Goal: Information Seeking & Learning: Learn about a topic

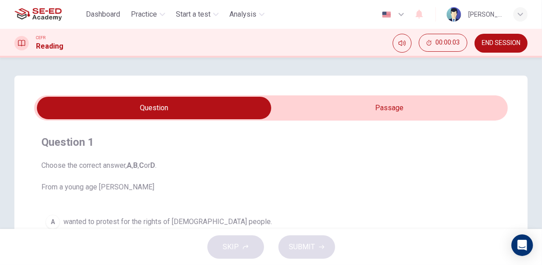
click at [410, 108] on input "checkbox" at bounding box center [154, 108] width 711 height 23
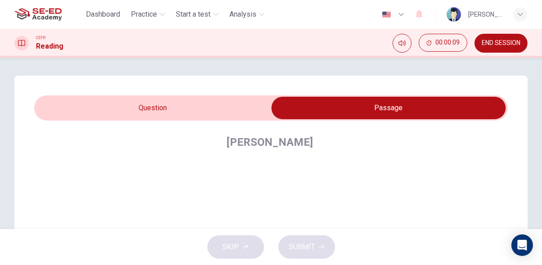
scroll to position [55, 0]
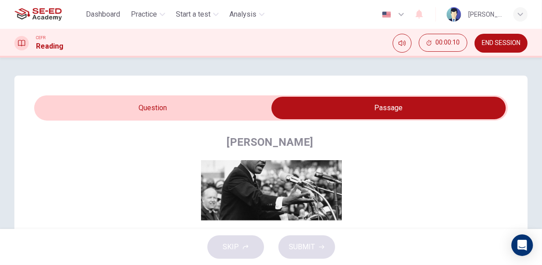
click at [193, 118] on input "checkbox" at bounding box center [388, 108] width 711 height 23
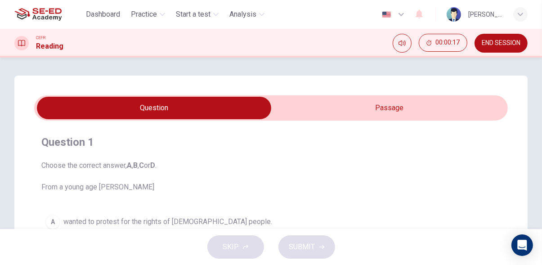
click at [405, 104] on input "checkbox" at bounding box center [154, 108] width 711 height 23
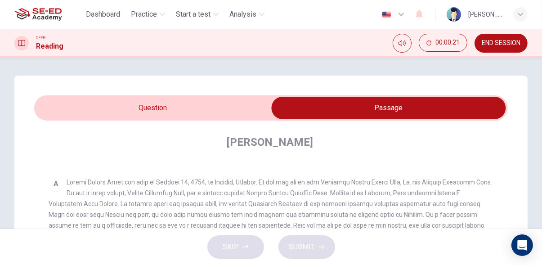
scroll to position [156, 0]
click at [74, 118] on input "checkbox" at bounding box center [388, 108] width 711 height 23
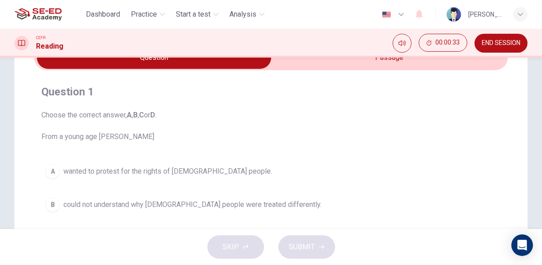
scroll to position [0, 0]
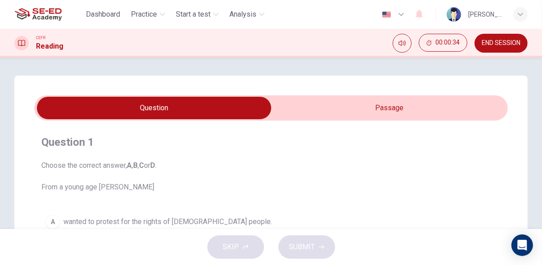
click at [467, 102] on input "checkbox" at bounding box center [154, 108] width 711 height 23
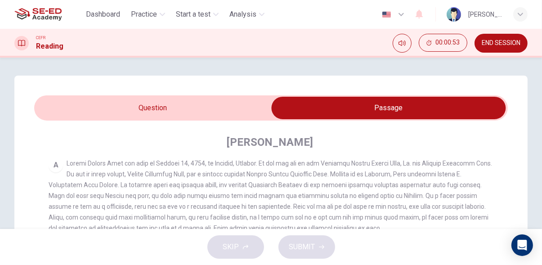
scroll to position [176, 0]
click at [74, 112] on input "checkbox" at bounding box center [388, 108] width 711 height 23
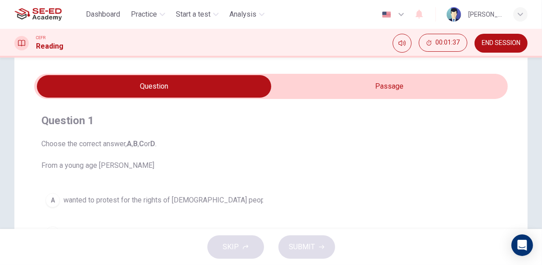
scroll to position [0, 0]
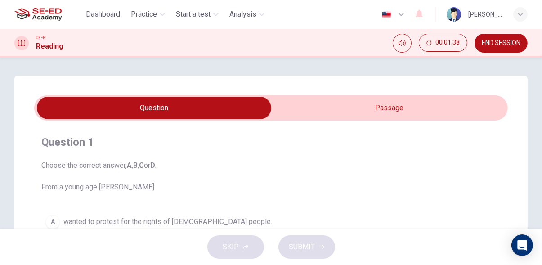
click at [437, 111] on input "checkbox" at bounding box center [154, 108] width 711 height 23
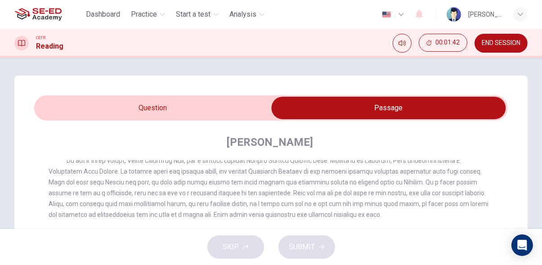
scroll to position [189, 0]
click at [54, 109] on input "checkbox" at bounding box center [388, 108] width 711 height 23
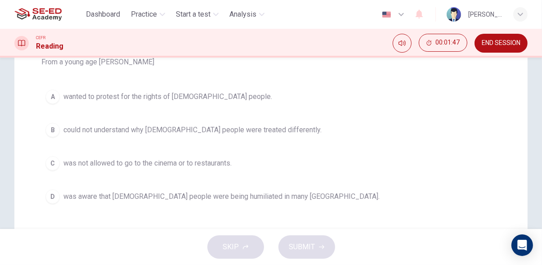
scroll to position [126, 0]
click at [71, 192] on span "was aware that black people were being humiliated in many northern states." at bounding box center [221, 195] width 316 height 11
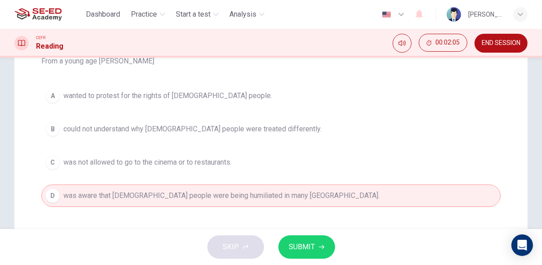
click at [314, 245] on span "SUBMIT" at bounding box center [302, 247] width 26 height 13
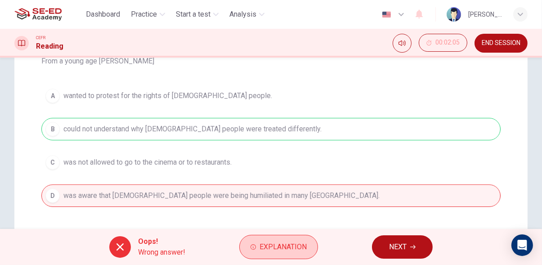
click at [289, 249] on span "Explanation" at bounding box center [283, 247] width 47 height 13
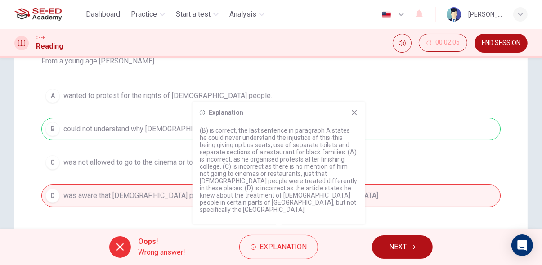
click at [356, 115] on icon at bounding box center [354, 112] width 5 height 5
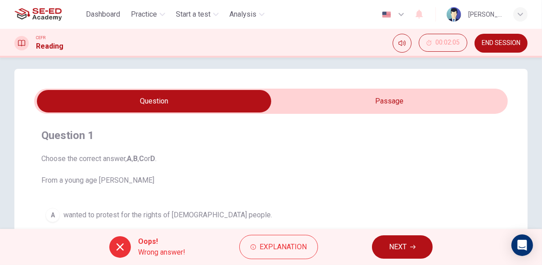
scroll to position [0, 0]
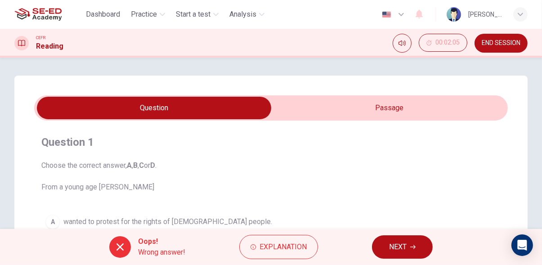
click at [397, 112] on input "checkbox" at bounding box center [154, 108] width 711 height 23
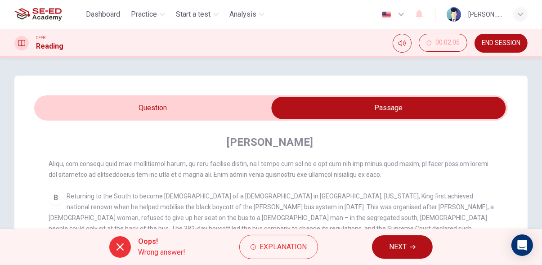
scroll to position [246, 0]
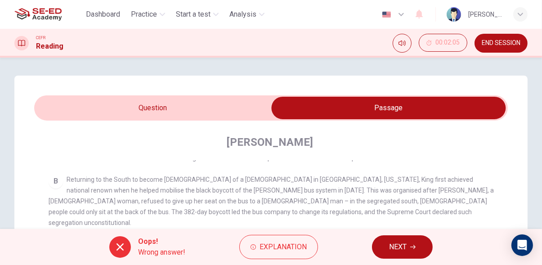
click at [414, 248] on icon "button" at bounding box center [412, 246] width 5 height 5
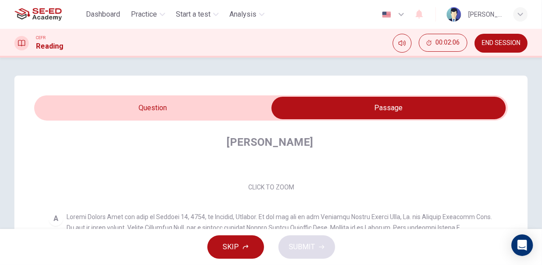
scroll to position [118, 0]
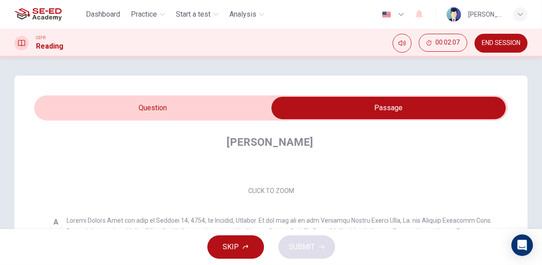
click at [70, 110] on input "checkbox" at bounding box center [388, 108] width 711 height 23
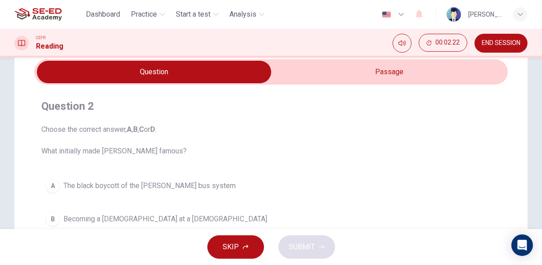
scroll to position [0, 0]
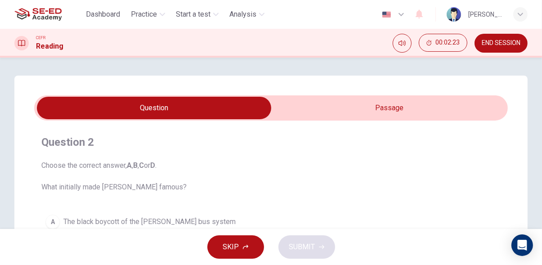
click at [456, 100] on input "checkbox" at bounding box center [154, 108] width 711 height 23
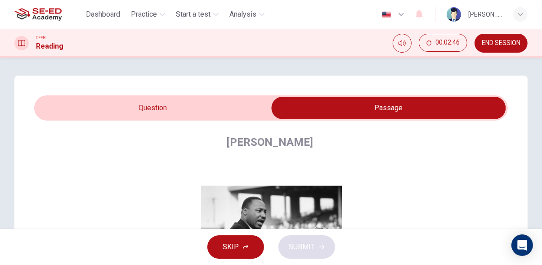
click at [72, 106] on input "checkbox" at bounding box center [388, 108] width 711 height 23
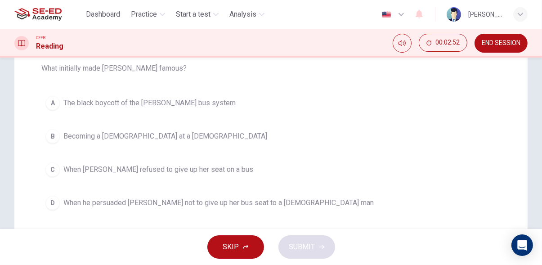
scroll to position [118, 0]
click at [58, 99] on div "A" at bounding box center [52, 103] width 14 height 14
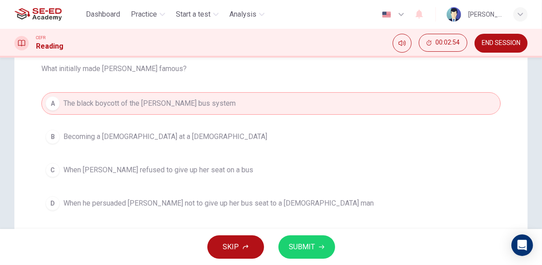
click at [297, 248] on span "SUBMIT" at bounding box center [302, 247] width 26 height 13
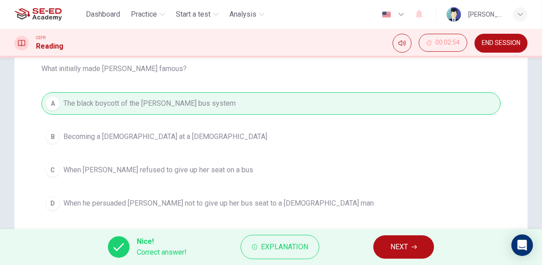
click at [417, 247] on icon "button" at bounding box center [414, 247] width 5 height 4
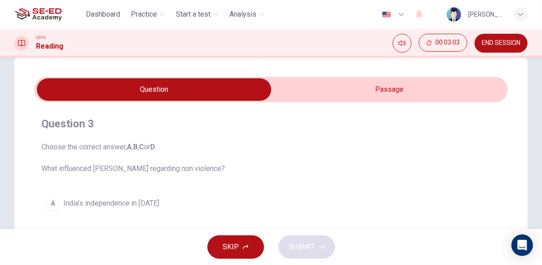
scroll to position [0, 0]
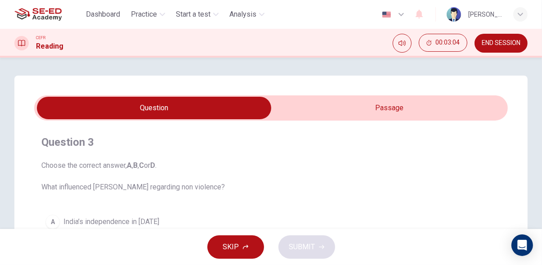
click at [462, 104] on input "checkbox" at bounding box center [154, 108] width 711 height 23
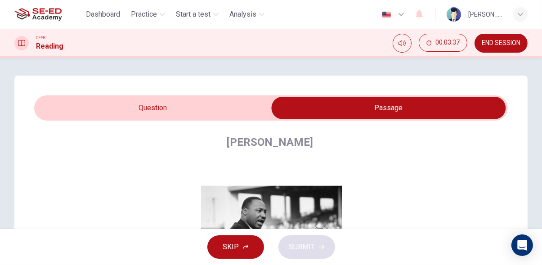
click at [77, 103] on input "checkbox" at bounding box center [388, 108] width 711 height 23
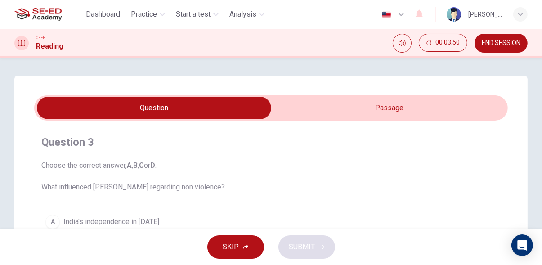
click at [411, 97] on input "checkbox" at bounding box center [154, 108] width 711 height 23
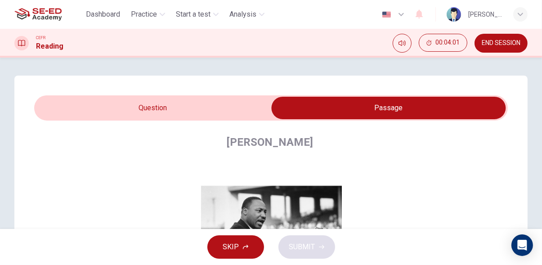
click at [74, 114] on input "checkbox" at bounding box center [388, 108] width 711 height 23
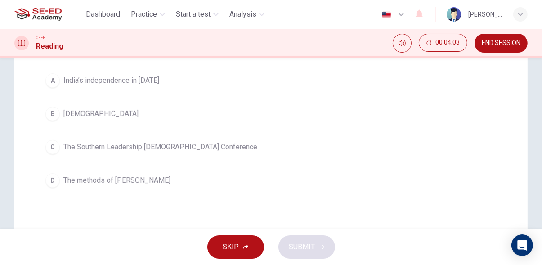
scroll to position [143, 0]
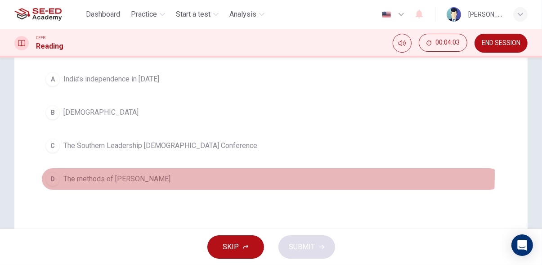
click at [72, 176] on span "The methods of Gandhi" at bounding box center [116, 179] width 107 height 11
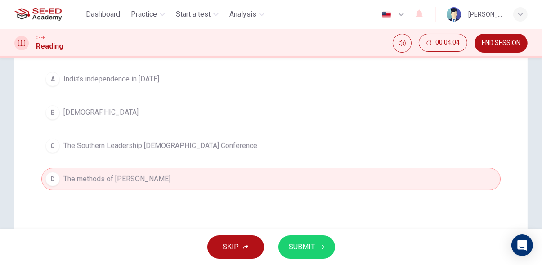
click at [321, 247] on icon "button" at bounding box center [321, 247] width 5 height 4
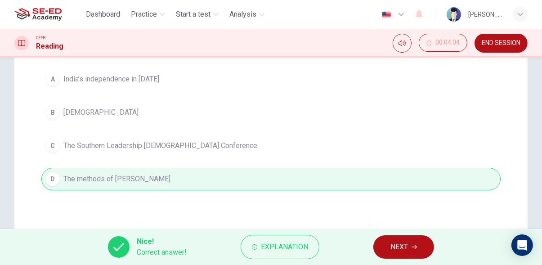
click at [425, 248] on button "NEXT" at bounding box center [404, 246] width 61 height 23
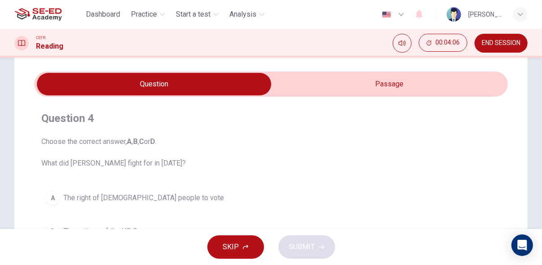
scroll to position [0, 0]
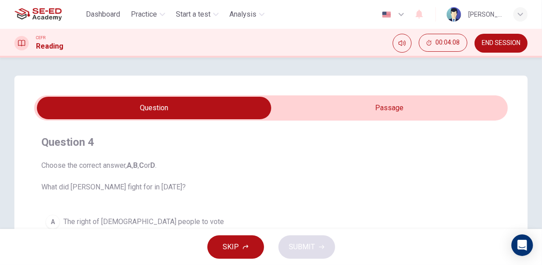
click at [454, 106] on input "checkbox" at bounding box center [154, 108] width 711 height 23
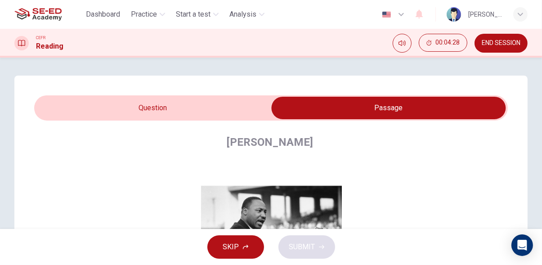
click at [65, 108] on input "checkbox" at bounding box center [388, 108] width 711 height 23
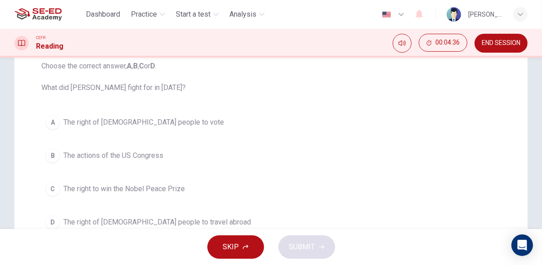
scroll to position [98, 0]
click at [53, 122] on div "A" at bounding box center [52, 124] width 14 height 14
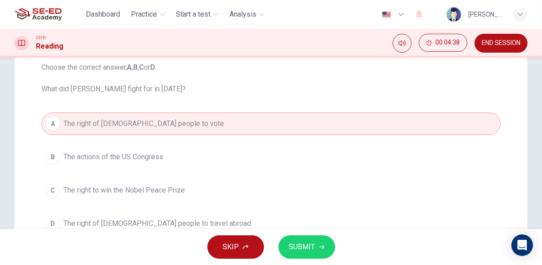
click at [320, 247] on icon "button" at bounding box center [321, 247] width 5 height 4
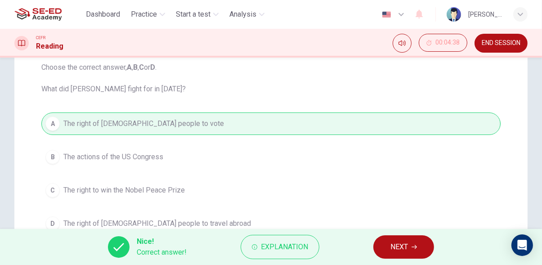
click at [420, 258] on button "NEXT" at bounding box center [404, 246] width 61 height 23
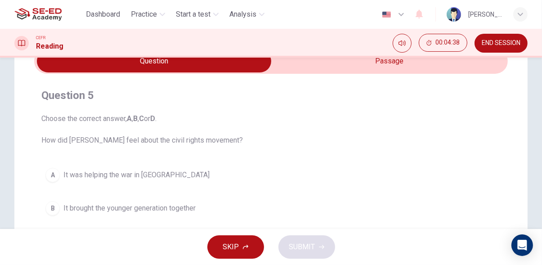
scroll to position [0, 0]
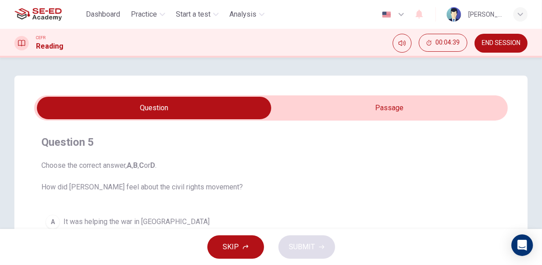
click at [425, 100] on input "checkbox" at bounding box center [154, 108] width 711 height 23
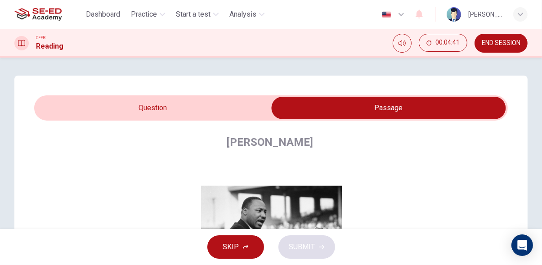
click at [64, 111] on input "checkbox" at bounding box center [388, 108] width 711 height 23
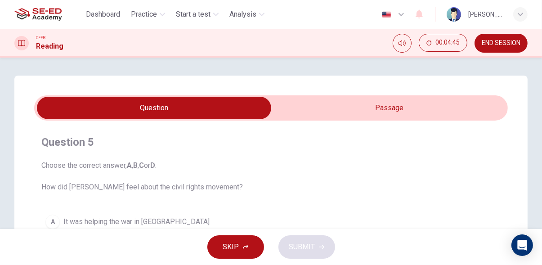
click at [433, 99] on input "checkbox" at bounding box center [154, 108] width 711 height 23
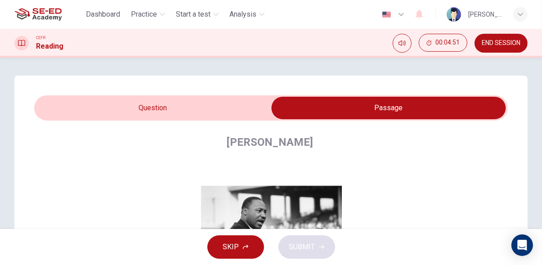
click at [57, 104] on input "checkbox" at bounding box center [388, 108] width 711 height 23
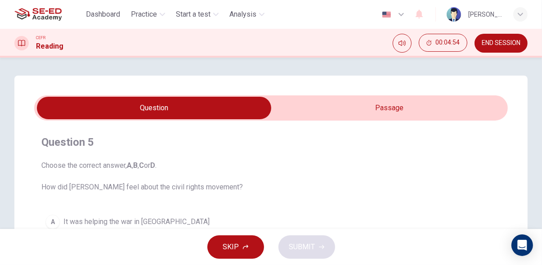
click at [420, 108] on input "checkbox" at bounding box center [154, 108] width 711 height 23
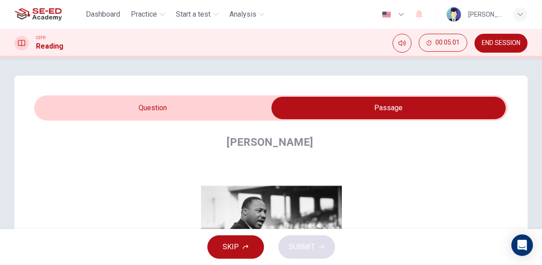
click at [63, 105] on input "checkbox" at bounding box center [388, 108] width 711 height 23
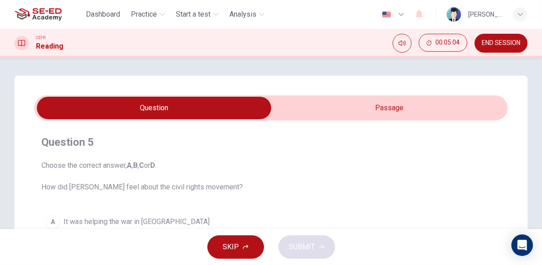
click at [442, 104] on input "checkbox" at bounding box center [154, 108] width 711 height 23
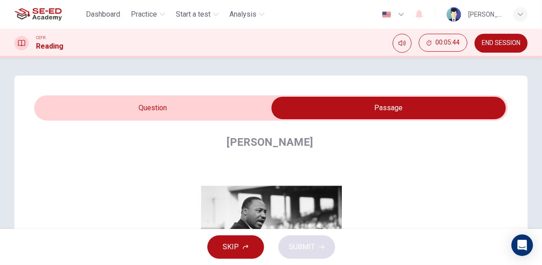
click at [55, 100] on input "checkbox" at bounding box center [388, 108] width 711 height 23
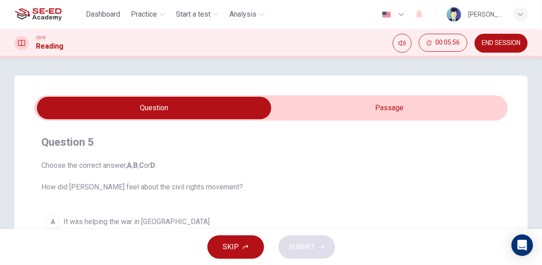
click at [464, 104] on input "checkbox" at bounding box center [154, 108] width 711 height 23
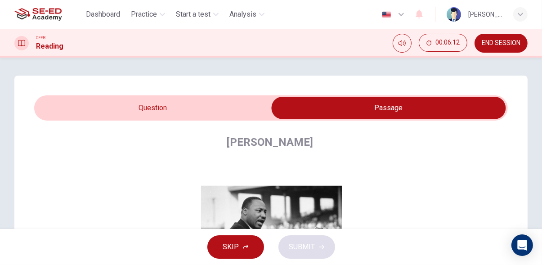
click at [57, 103] on input "checkbox" at bounding box center [388, 108] width 711 height 23
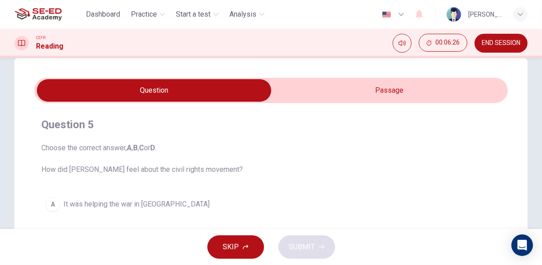
scroll to position [18, 0]
click at [455, 90] on input "checkbox" at bounding box center [154, 90] width 711 height 23
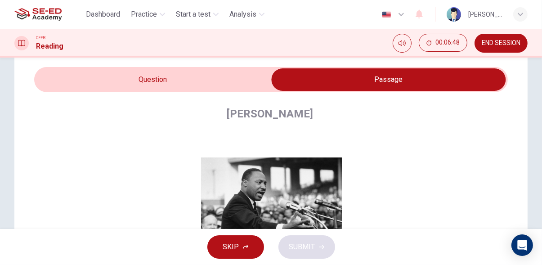
scroll to position [0, 0]
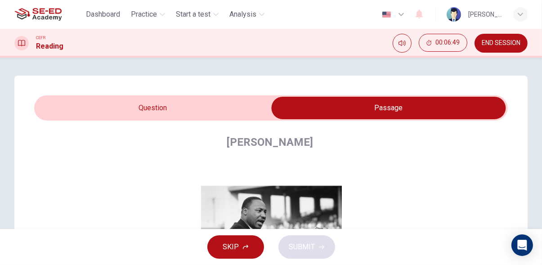
click at [73, 114] on input "checkbox" at bounding box center [388, 108] width 711 height 23
checkbox input "false"
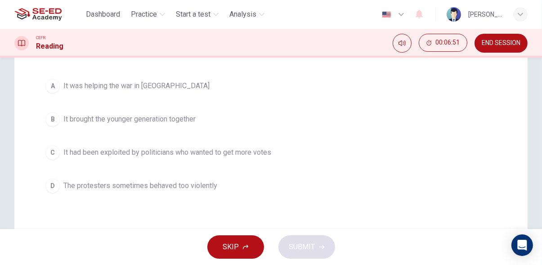
scroll to position [136, 0]
click at [54, 149] on div "C" at bounding box center [52, 152] width 14 height 14
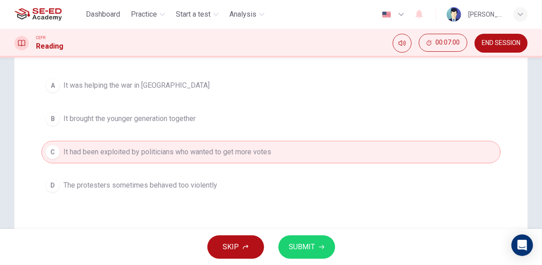
click at [309, 248] on span "SUBMIT" at bounding box center [302, 247] width 26 height 13
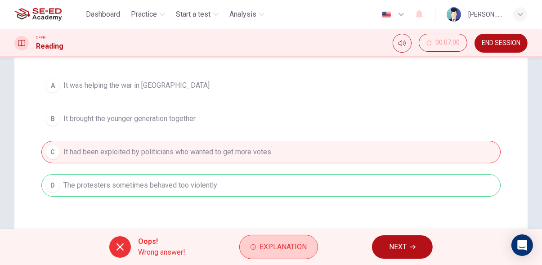
click at [288, 249] on span "Explanation" at bounding box center [283, 247] width 47 height 13
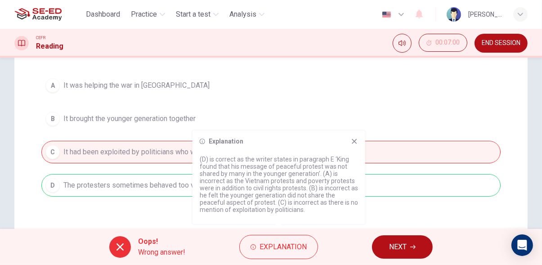
click at [356, 149] on div "Explanation (D) is correct as the writer states in paragraph E ‘King found that…" at bounding box center [279, 178] width 173 height 94
click at [355, 143] on icon at bounding box center [354, 141] width 7 height 7
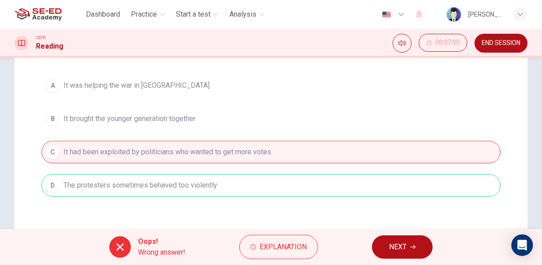
click at [397, 250] on span "NEXT" at bounding box center [398, 247] width 18 height 13
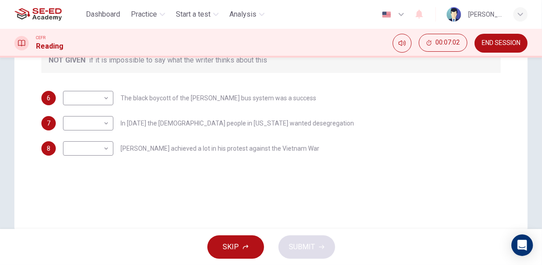
scroll to position [208, 0]
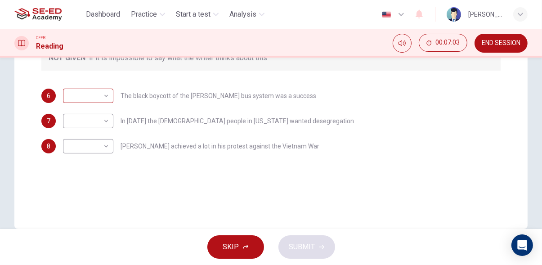
click at [72, 97] on body "This site uses cookies, as explained in our Privacy Policy . If you agree to th…" at bounding box center [271, 132] width 542 height 265
click at [72, 122] on li "NO" at bounding box center [88, 124] width 50 height 14
type input "NO"
click at [73, 117] on body "This site uses cookies, as explained in our Privacy Policy . If you agree to th…" at bounding box center [271, 132] width 542 height 265
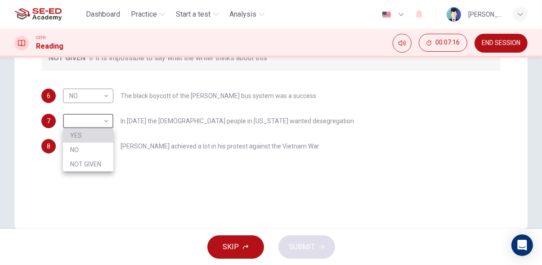
click at [74, 131] on li "YES" at bounding box center [88, 135] width 50 height 14
type input "YES"
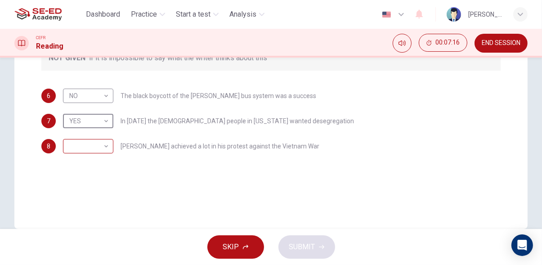
click at [74, 140] on body "This site uses cookies, as explained in our Privacy Policy . If you agree to th…" at bounding box center [271, 132] width 542 height 265
click at [86, 190] on li "NOT GIVEN" at bounding box center [88, 189] width 50 height 14
type input "NOT GIVEN"
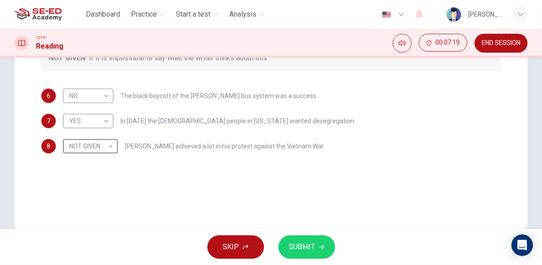
click at [307, 250] on span "SUBMIT" at bounding box center [302, 247] width 26 height 13
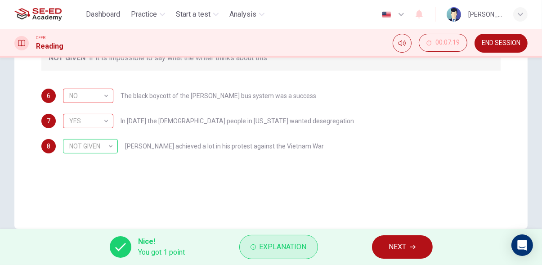
click at [294, 249] on span "Explanation" at bounding box center [283, 247] width 47 height 13
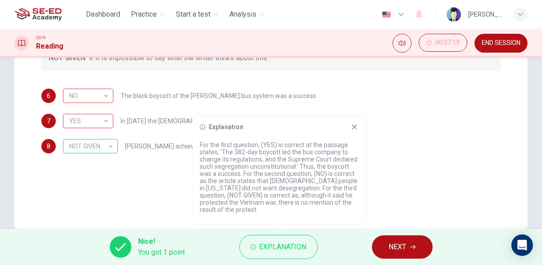
click at [352, 142] on p "For the first question, (YES) is correct at the passage states, ‘The 382-day bo…" at bounding box center [279, 177] width 158 height 72
click at [361, 124] on div "Explanation For the first question, (YES) is correct at the passage states, ‘Th…" at bounding box center [279, 170] width 173 height 108
click at [355, 129] on icon at bounding box center [354, 126] width 7 height 7
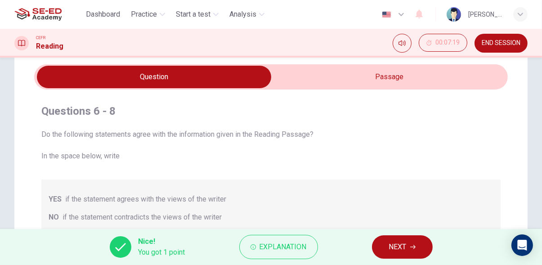
scroll to position [0, 0]
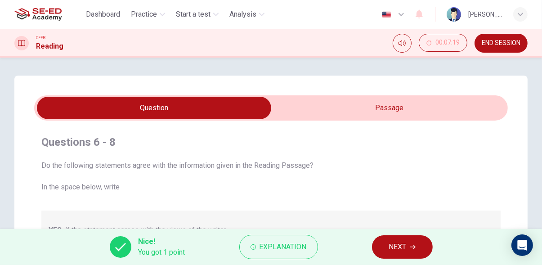
click at [413, 245] on icon "button" at bounding box center [412, 246] width 5 height 5
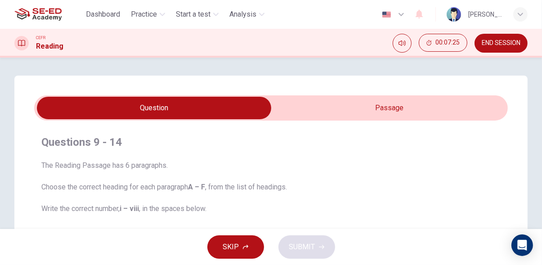
click at [499, 42] on span "END SESSION" at bounding box center [501, 43] width 39 height 7
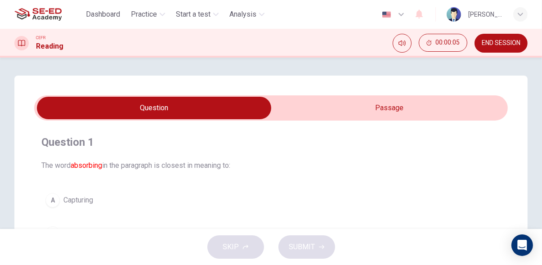
click at [460, 113] on input "checkbox" at bounding box center [154, 108] width 711 height 23
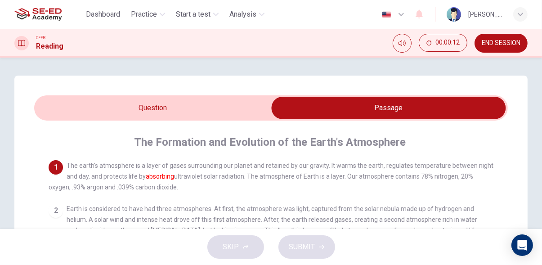
click at [69, 109] on input "checkbox" at bounding box center [388, 108] width 711 height 23
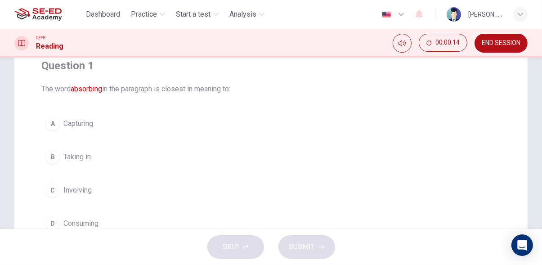
scroll to position [77, 0]
click at [65, 126] on span "Capturing" at bounding box center [78, 123] width 30 height 11
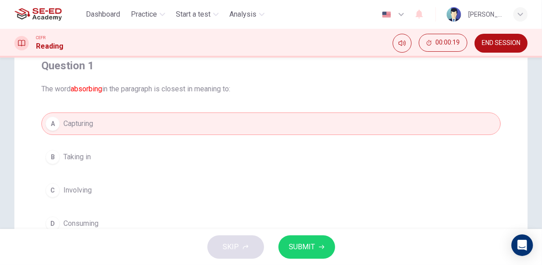
click at [321, 248] on icon "button" at bounding box center [321, 247] width 5 height 4
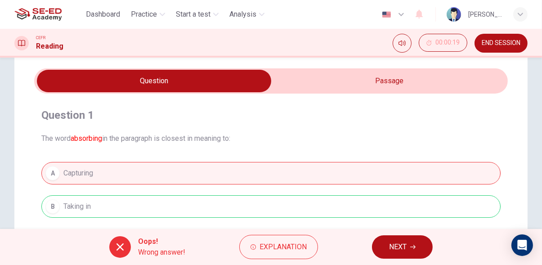
scroll to position [0, 0]
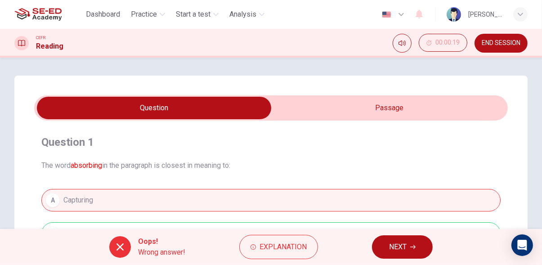
click at [459, 108] on input "checkbox" at bounding box center [154, 108] width 711 height 23
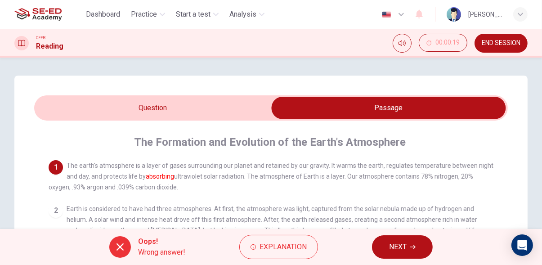
click at [405, 250] on span "NEXT" at bounding box center [398, 247] width 18 height 13
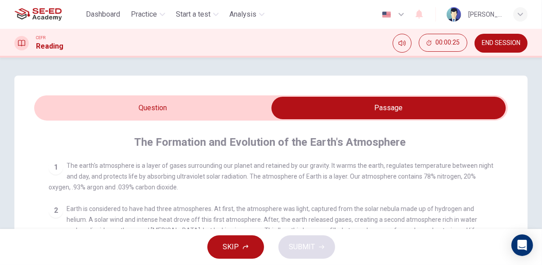
click at [65, 108] on input "checkbox" at bounding box center [388, 108] width 711 height 23
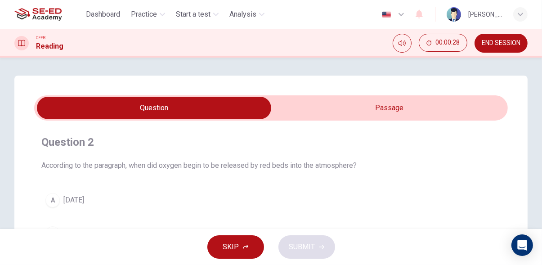
click at [471, 111] on input "checkbox" at bounding box center [154, 108] width 711 height 23
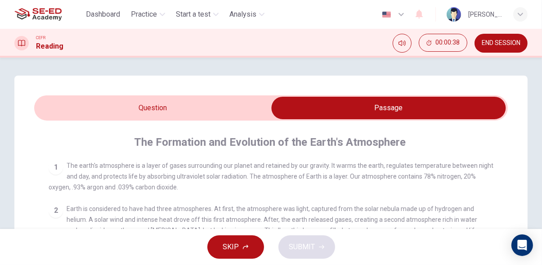
click at [55, 108] on input "checkbox" at bounding box center [388, 108] width 711 height 23
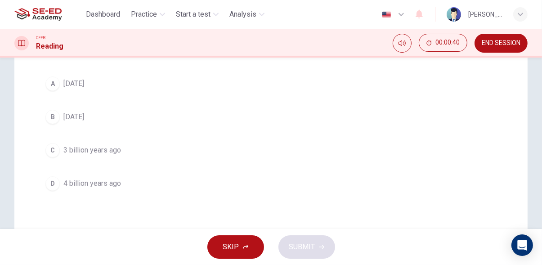
scroll to position [116, 0]
click at [48, 78] on div "A" at bounding box center [52, 84] width 14 height 14
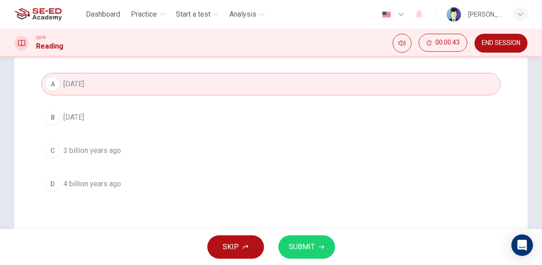
click at [313, 248] on span "SUBMIT" at bounding box center [302, 247] width 26 height 13
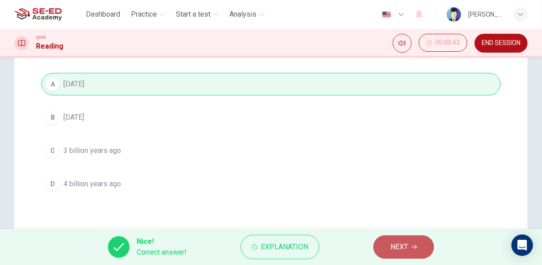
click at [395, 245] on span "NEXT" at bounding box center [400, 247] width 18 height 13
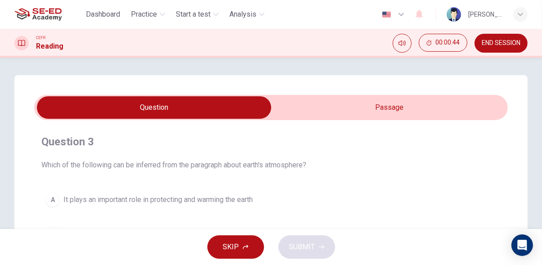
scroll to position [0, 0]
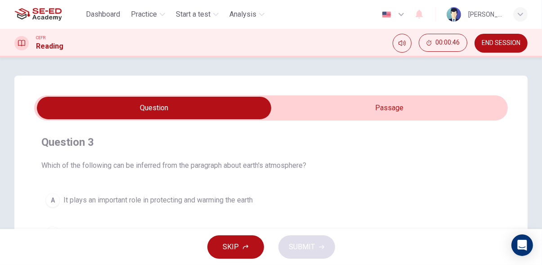
click at [392, 111] on input "checkbox" at bounding box center [154, 108] width 711 height 23
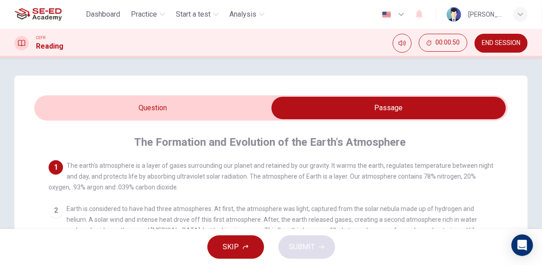
click at [53, 105] on input "checkbox" at bounding box center [388, 108] width 711 height 23
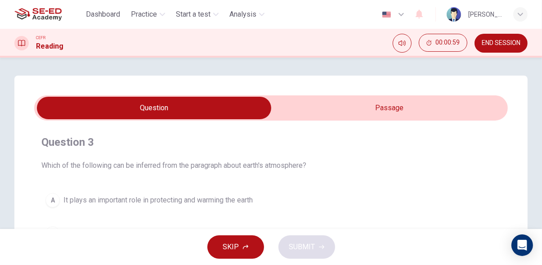
click at [413, 118] on input "checkbox" at bounding box center [154, 108] width 711 height 23
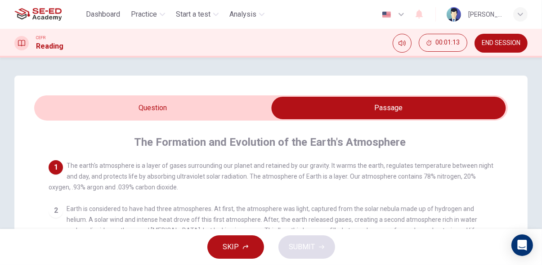
click at [55, 107] on input "checkbox" at bounding box center [388, 108] width 711 height 23
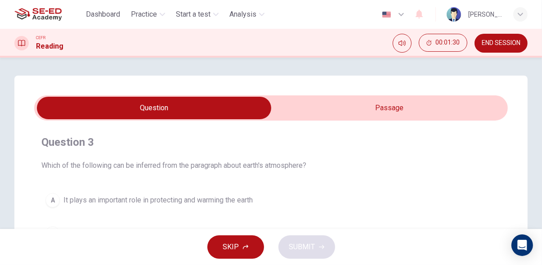
click at [414, 102] on input "checkbox" at bounding box center [154, 108] width 711 height 23
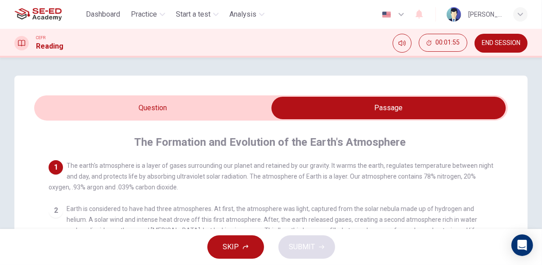
click at [54, 113] on input "checkbox" at bounding box center [388, 108] width 711 height 23
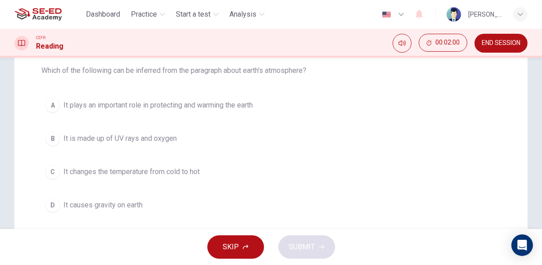
scroll to position [95, 0]
click at [237, 104] on span "It plays an important role in protecting and warming the earth" at bounding box center [157, 105] width 189 height 11
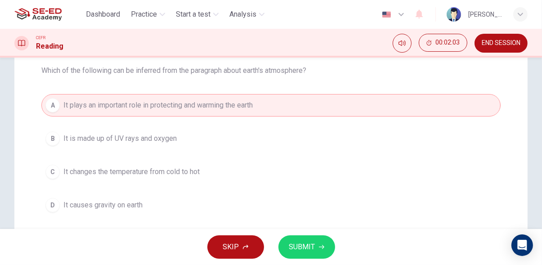
click at [303, 246] on span "SUBMIT" at bounding box center [302, 247] width 26 height 13
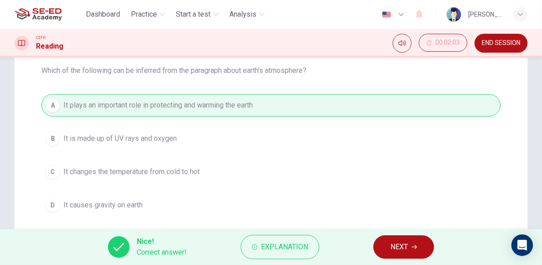
click at [406, 251] on span "NEXT" at bounding box center [400, 247] width 18 height 13
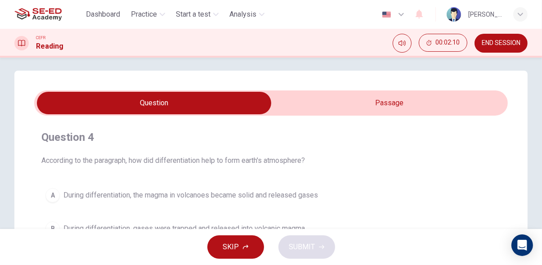
scroll to position [0, 0]
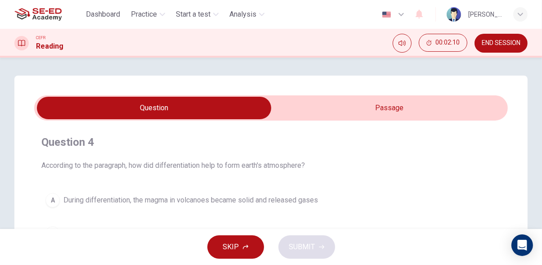
click at [453, 107] on input "checkbox" at bounding box center [154, 108] width 711 height 23
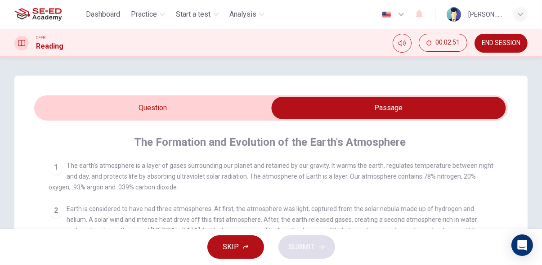
click at [62, 106] on input "checkbox" at bounding box center [388, 108] width 711 height 23
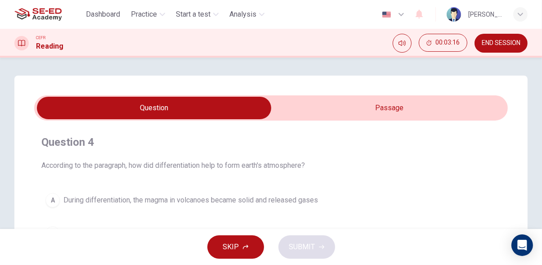
click at [467, 111] on input "checkbox" at bounding box center [154, 108] width 711 height 23
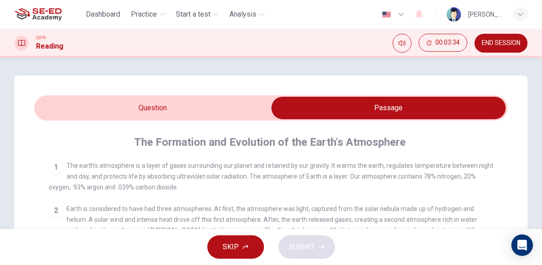
click at [50, 104] on input "checkbox" at bounding box center [388, 108] width 711 height 23
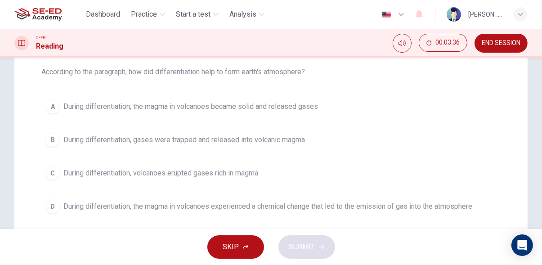
scroll to position [94, 0]
click at [442, 203] on span "During differentiation, the magma in volcanoes experienced a chemical change th…" at bounding box center [267, 206] width 409 height 11
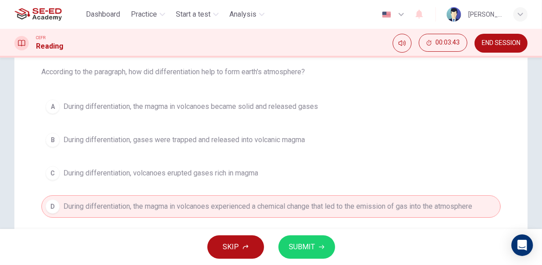
click at [320, 248] on icon "button" at bounding box center [321, 246] width 5 height 5
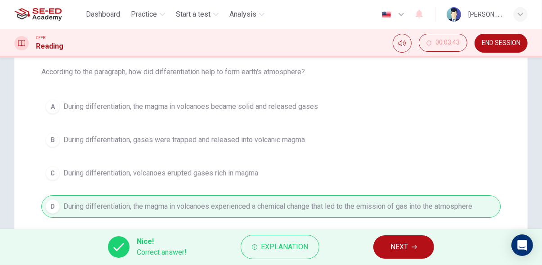
click at [414, 247] on icon "button" at bounding box center [414, 247] width 5 height 4
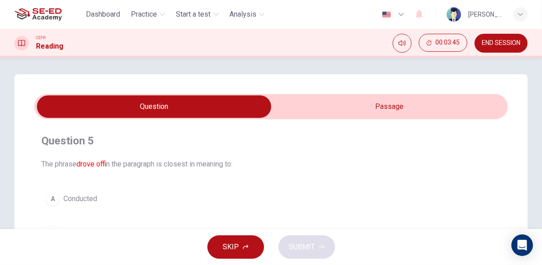
scroll to position [0, 0]
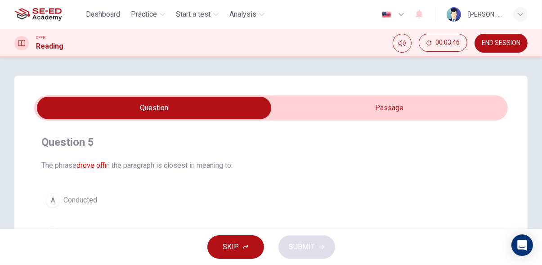
click at [433, 99] on input "checkbox" at bounding box center [154, 108] width 711 height 23
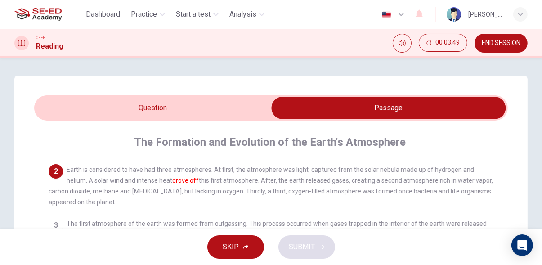
scroll to position [39, 0]
click at [49, 110] on input "checkbox" at bounding box center [388, 108] width 711 height 23
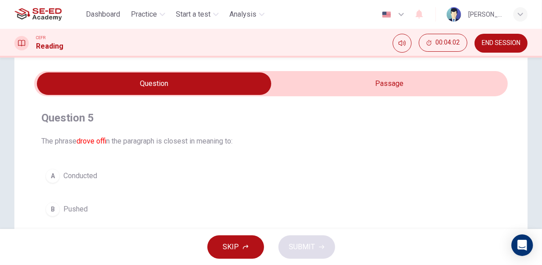
scroll to position [0, 0]
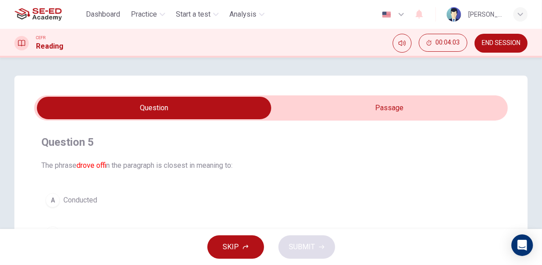
click at [458, 108] on input "checkbox" at bounding box center [154, 108] width 711 height 23
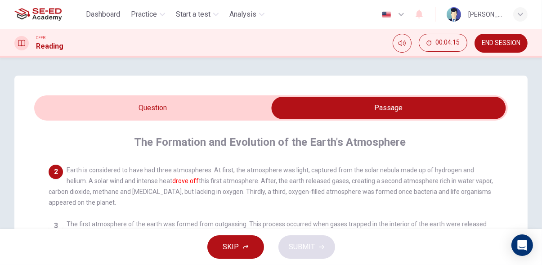
click at [41, 112] on input "checkbox" at bounding box center [388, 108] width 711 height 23
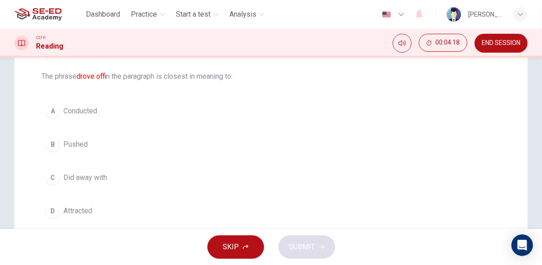
scroll to position [90, 0]
click at [54, 173] on div "C" at bounding box center [52, 177] width 14 height 14
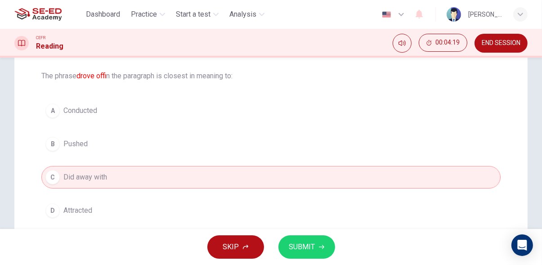
click at [308, 243] on span "SUBMIT" at bounding box center [302, 247] width 26 height 13
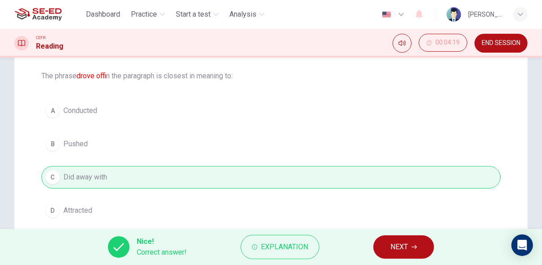
click at [415, 247] on icon "button" at bounding box center [414, 247] width 5 height 4
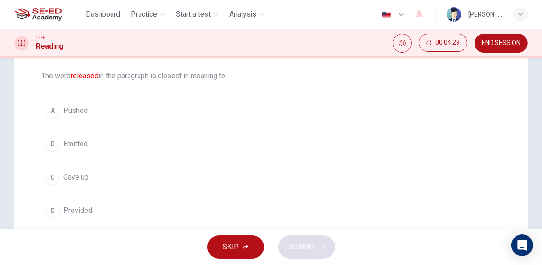
click at [54, 144] on div "B" at bounding box center [52, 144] width 14 height 14
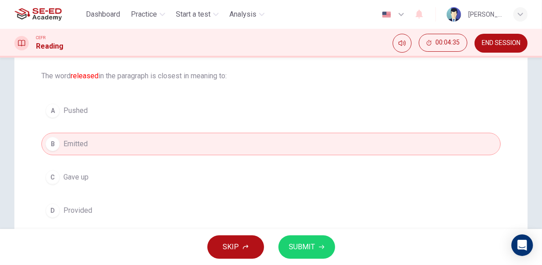
click at [312, 248] on span "SUBMIT" at bounding box center [302, 247] width 26 height 13
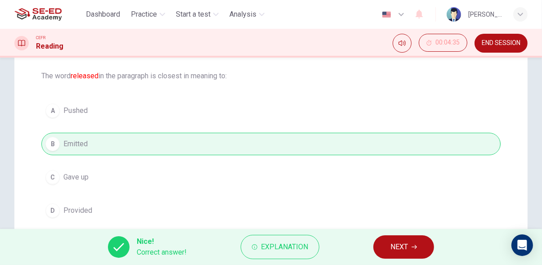
click at [403, 248] on span "NEXT" at bounding box center [400, 247] width 18 height 13
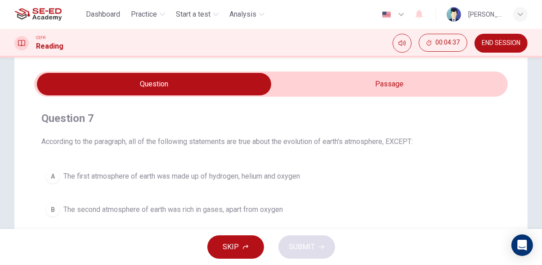
scroll to position [0, 0]
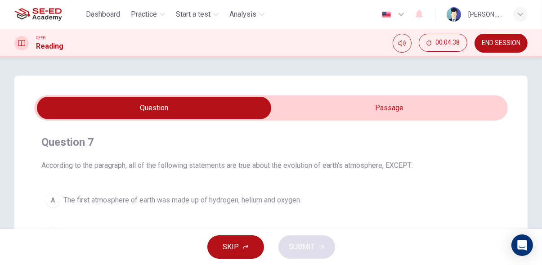
click at [403, 108] on input "checkbox" at bounding box center [154, 108] width 711 height 23
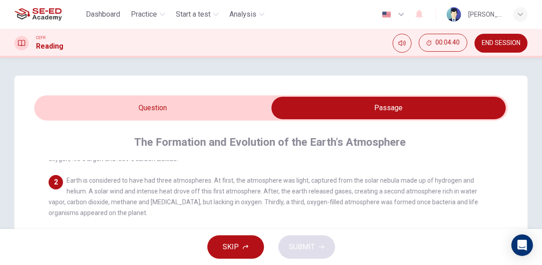
scroll to position [27, 0]
click at [116, 117] on input "checkbox" at bounding box center [388, 108] width 711 height 23
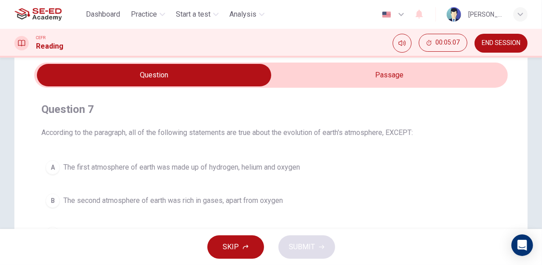
scroll to position [0, 0]
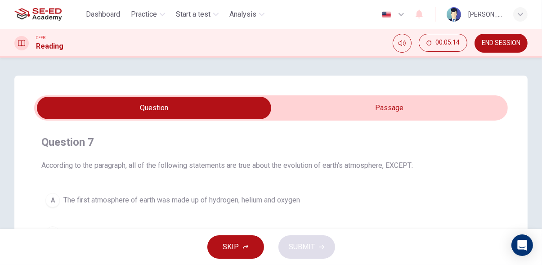
click at [463, 103] on input "checkbox" at bounding box center [154, 108] width 711 height 23
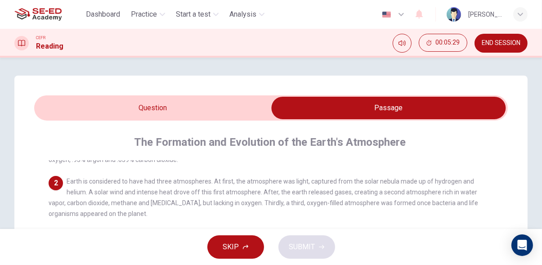
click at [40, 110] on input "checkbox" at bounding box center [388, 108] width 711 height 23
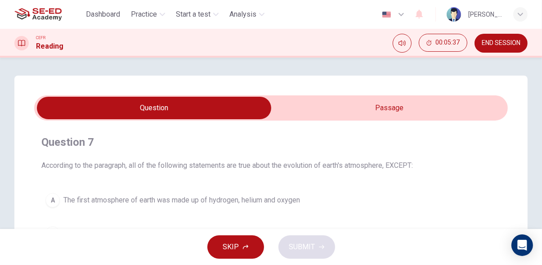
click at [403, 113] on input "checkbox" at bounding box center [154, 108] width 711 height 23
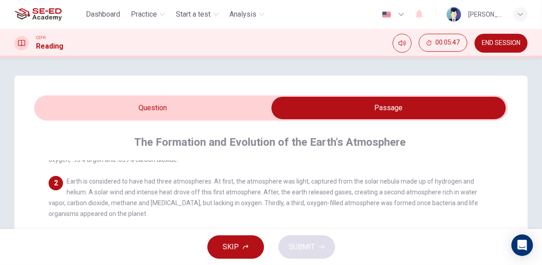
click at [224, 113] on input "checkbox" at bounding box center [388, 108] width 711 height 23
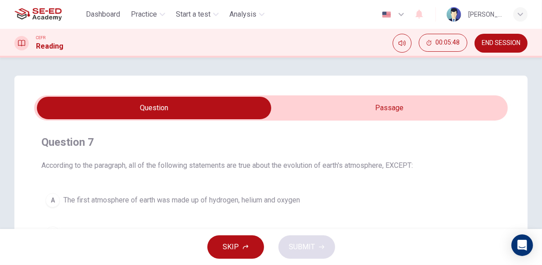
click at [231, 203] on span "The first atmosphere of earth was made up of hydrogen, helium and oxygen" at bounding box center [181, 200] width 237 height 11
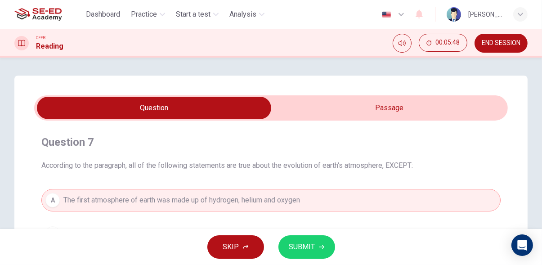
click at [330, 257] on div "SKIP SUBMIT" at bounding box center [271, 247] width 542 height 36
click at [320, 245] on icon "button" at bounding box center [321, 246] width 5 height 5
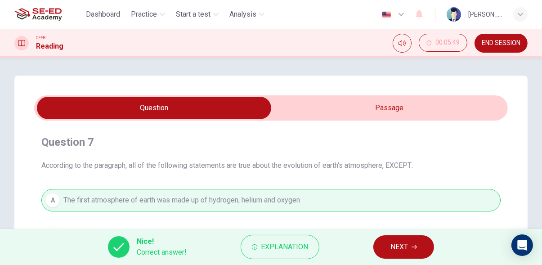
click at [414, 247] on icon "button" at bounding box center [414, 247] width 5 height 4
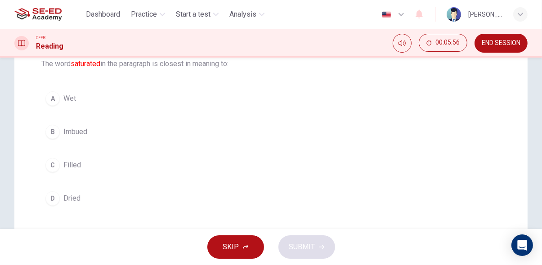
scroll to position [103, 0]
click at [84, 133] on span "Imbued" at bounding box center [75, 130] width 24 height 11
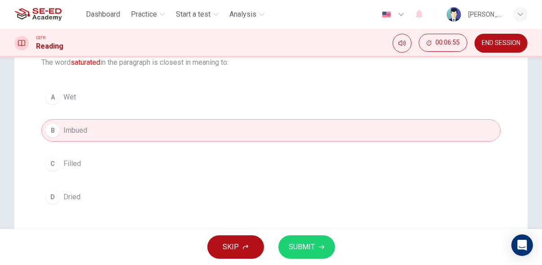
click at [322, 257] on button "SUBMIT" at bounding box center [307, 246] width 57 height 23
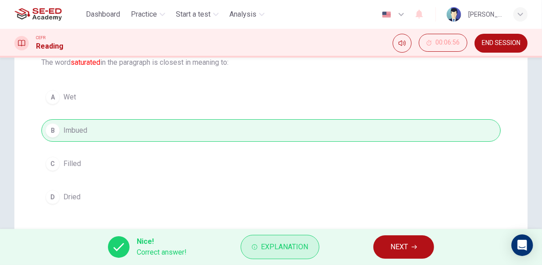
click at [290, 248] on span "Explanation" at bounding box center [284, 247] width 47 height 13
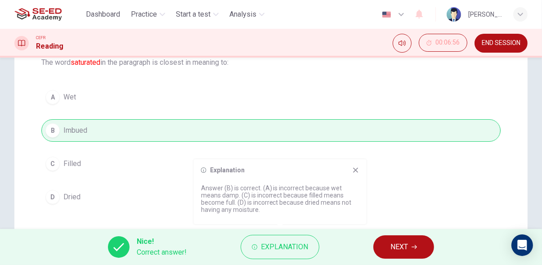
click at [407, 247] on span "NEXT" at bounding box center [400, 247] width 18 height 13
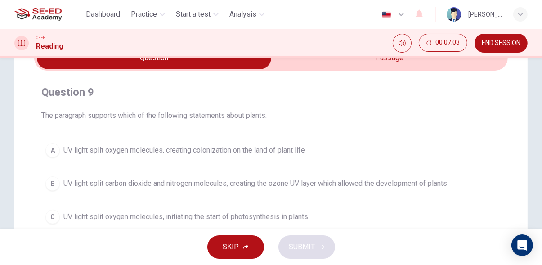
scroll to position [0, 0]
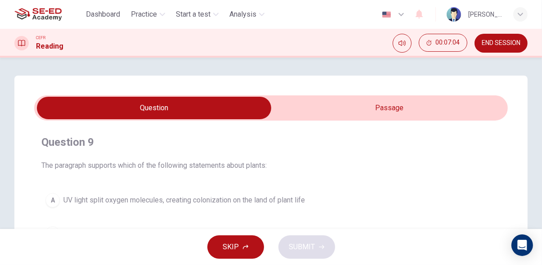
click at [460, 105] on input "checkbox" at bounding box center [154, 108] width 711 height 23
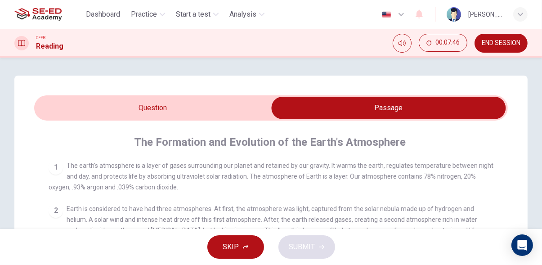
click at [63, 104] on input "checkbox" at bounding box center [388, 108] width 711 height 23
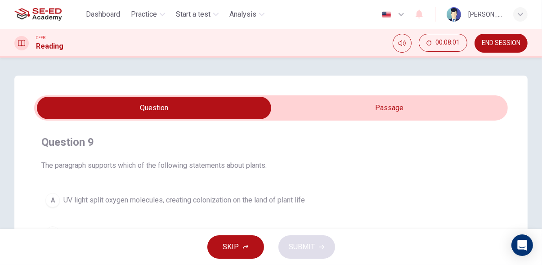
click at [461, 105] on input "checkbox" at bounding box center [154, 108] width 711 height 23
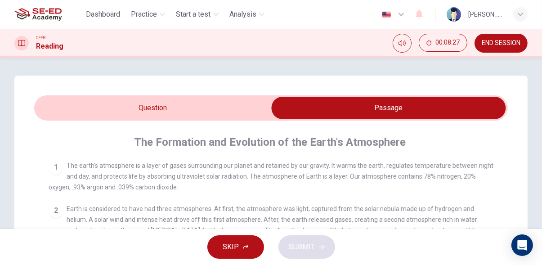
click at [59, 104] on input "checkbox" at bounding box center [388, 108] width 711 height 23
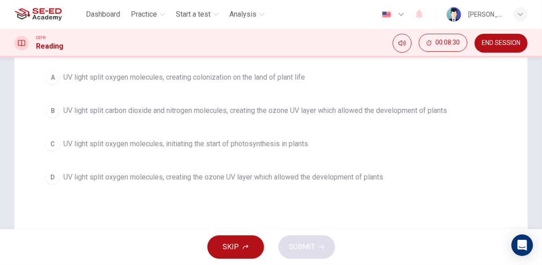
scroll to position [122, 0]
click at [364, 180] on span "UV light split oxygen molecules, creating the ozone UV layer which allowed the …" at bounding box center [223, 177] width 320 height 11
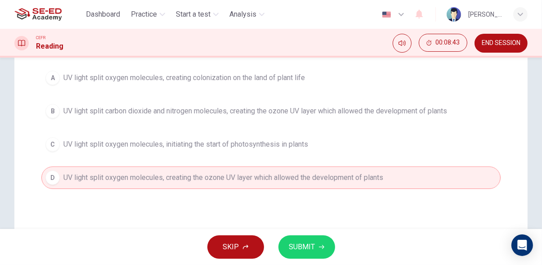
click at [312, 250] on span "SUBMIT" at bounding box center [302, 247] width 26 height 13
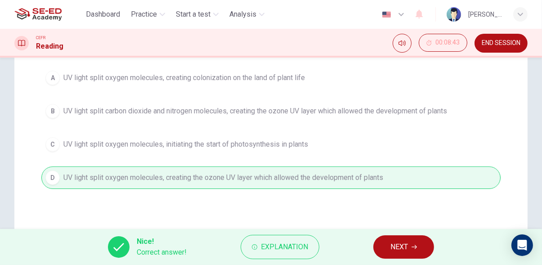
click at [408, 248] on span "NEXT" at bounding box center [400, 247] width 18 height 13
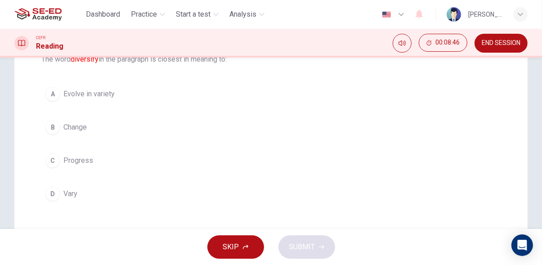
scroll to position [107, 0]
click at [52, 95] on div "A" at bounding box center [52, 93] width 14 height 14
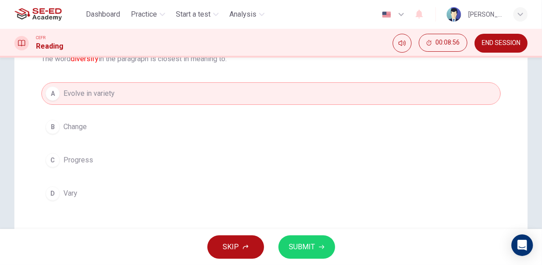
click at [312, 251] on span "SUBMIT" at bounding box center [302, 247] width 26 height 13
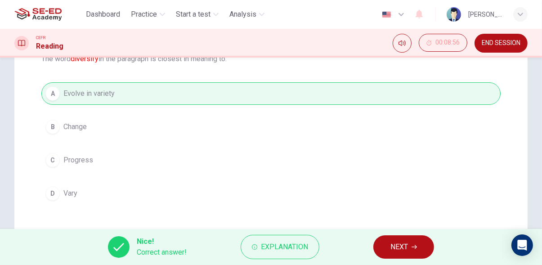
click at [407, 244] on span "NEXT" at bounding box center [400, 247] width 18 height 13
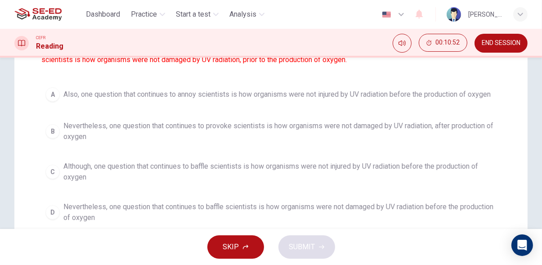
scroll to position [117, 0]
click at [446, 209] on span "Nevertheless, one question that continues to baffle scientists is how organisms…" at bounding box center [279, 212] width 433 height 22
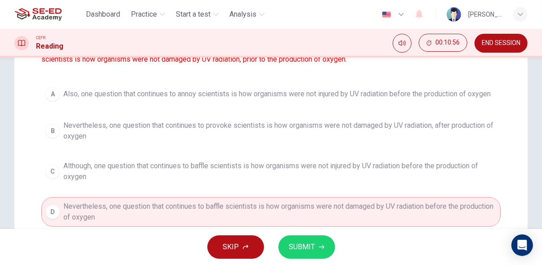
click at [320, 247] on icon "button" at bounding box center [321, 247] width 5 height 4
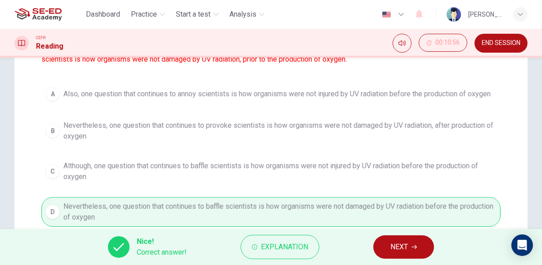
click at [414, 245] on icon "button" at bounding box center [414, 246] width 5 height 5
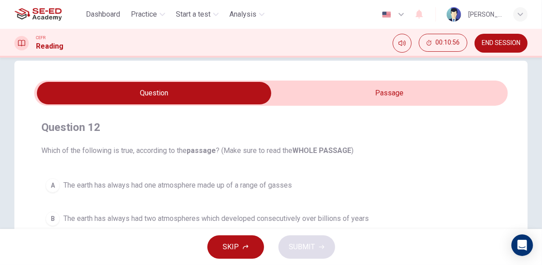
scroll to position [0, 0]
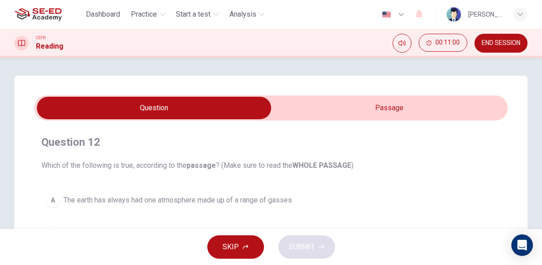
click at [466, 104] on input "checkbox" at bounding box center [154, 108] width 711 height 23
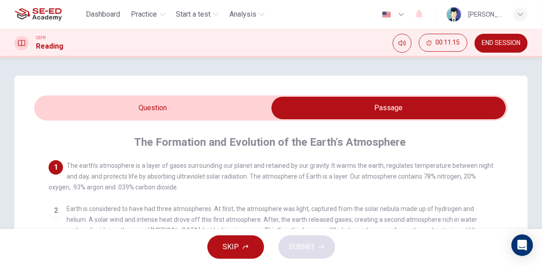
click at [204, 111] on input "checkbox" at bounding box center [388, 108] width 711 height 23
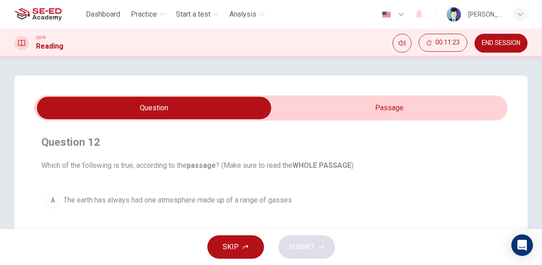
click at [379, 101] on input "checkbox" at bounding box center [154, 108] width 711 height 23
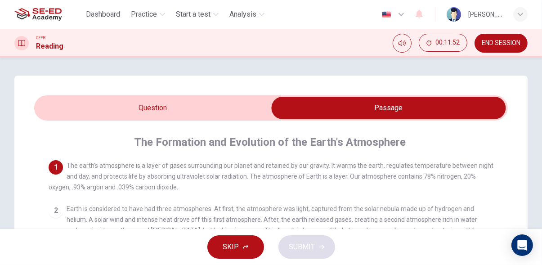
click at [55, 112] on input "checkbox" at bounding box center [388, 108] width 711 height 23
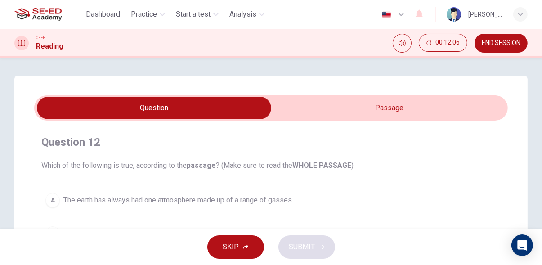
click at [451, 108] on input "checkbox" at bounding box center [154, 108] width 711 height 23
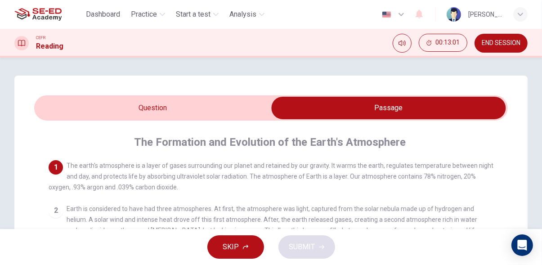
click at [60, 112] on input "checkbox" at bounding box center [388, 108] width 711 height 23
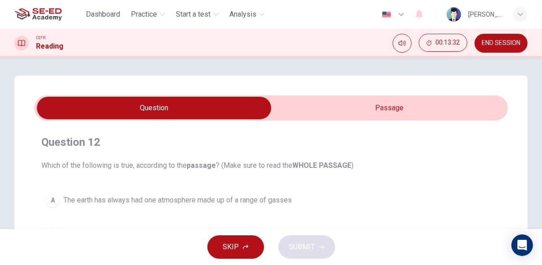
click at [407, 107] on input "checkbox" at bounding box center [154, 108] width 711 height 23
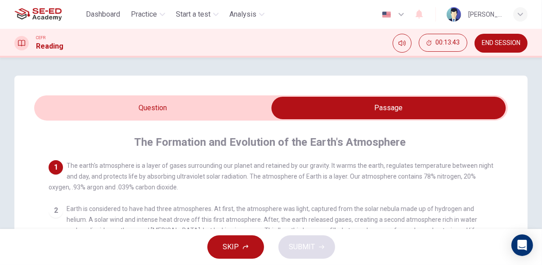
click at [189, 107] on input "checkbox" at bounding box center [388, 108] width 711 height 23
checkbox input "false"
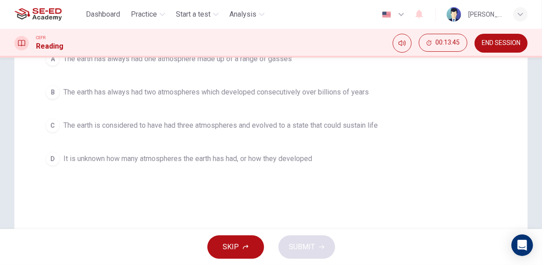
scroll to position [142, 0]
click at [303, 158] on span "It is unknown how many atmospheres the earth has had, or how they developed" at bounding box center [187, 158] width 249 height 11
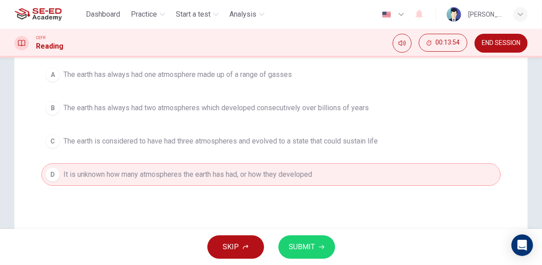
scroll to position [127, 0]
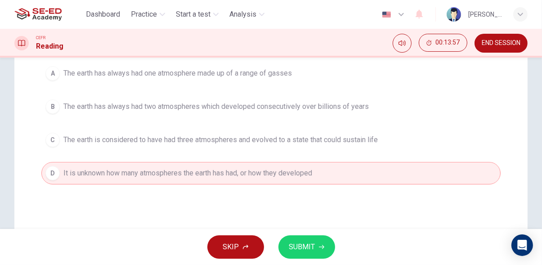
click at [323, 247] on icon "button" at bounding box center [321, 247] width 5 height 4
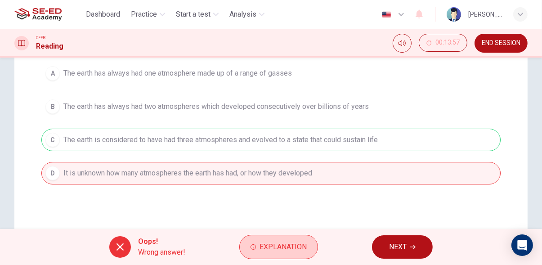
click at [296, 248] on span "Explanation" at bounding box center [283, 247] width 47 height 13
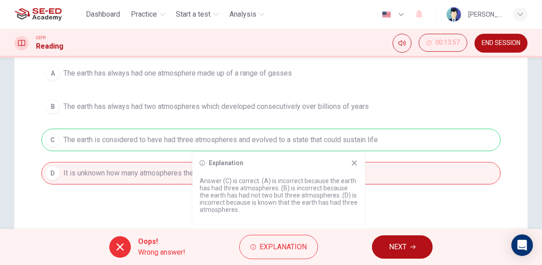
click at [412, 249] on icon "button" at bounding box center [412, 246] width 5 height 5
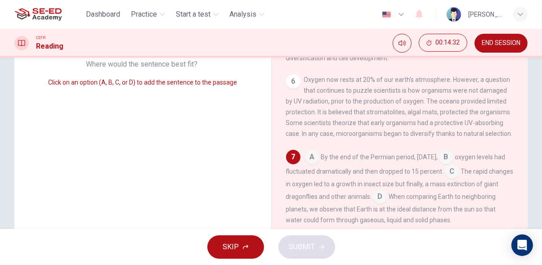
scroll to position [154, 0]
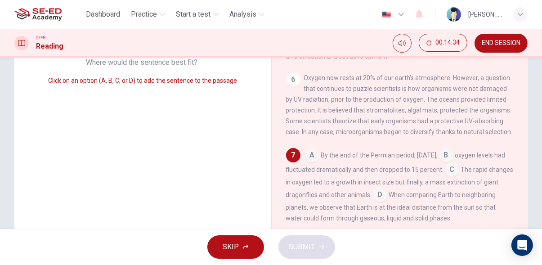
click at [388, 189] on input at bounding box center [380, 196] width 14 height 14
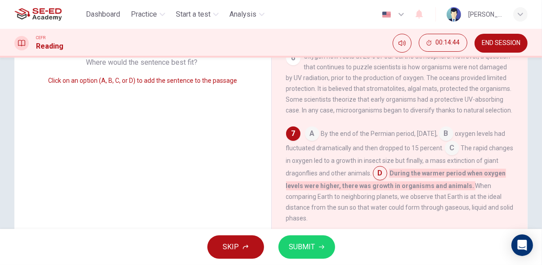
click at [445, 156] on input at bounding box center [452, 149] width 14 height 14
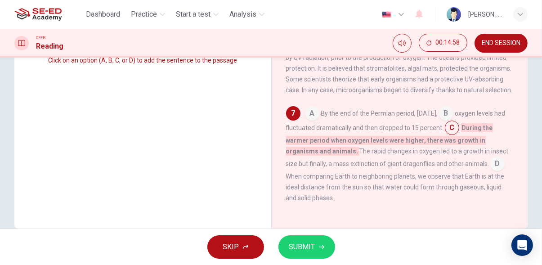
scroll to position [191, 0]
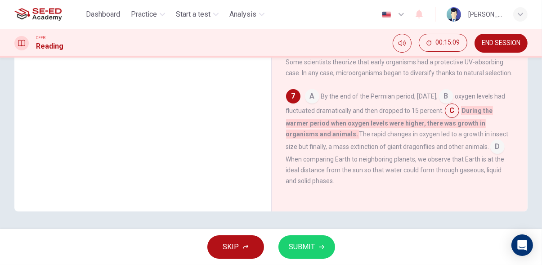
click at [313, 245] on span "SUBMIT" at bounding box center [302, 247] width 26 height 13
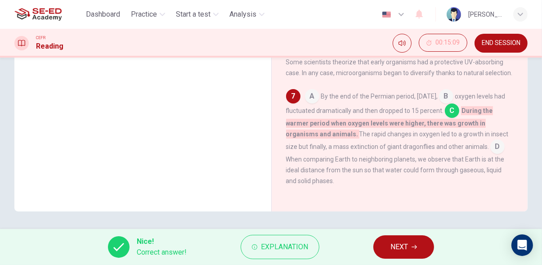
click at [407, 249] on span "NEXT" at bounding box center [400, 247] width 18 height 13
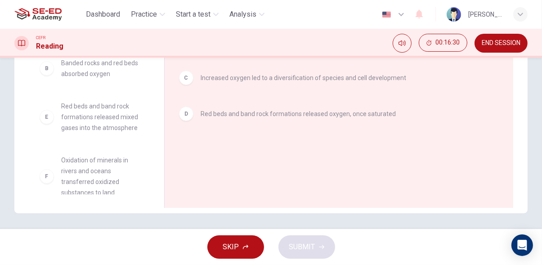
scroll to position [177, 0]
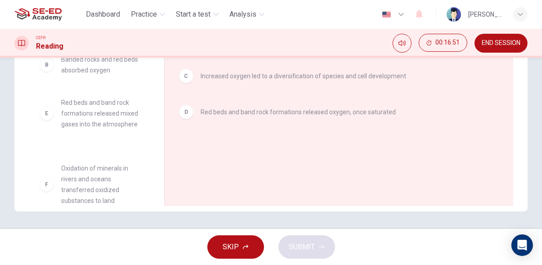
click at [71, 176] on div "A Algae fed off oxygen and released carbon dioxide into the atmosphere B Banded…" at bounding box center [94, 123] width 125 height 139
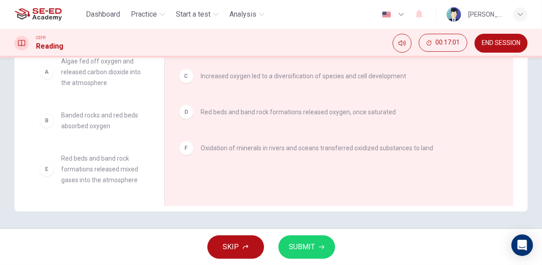
scroll to position [16, 0]
click at [311, 251] on span "SUBMIT" at bounding box center [302, 247] width 26 height 13
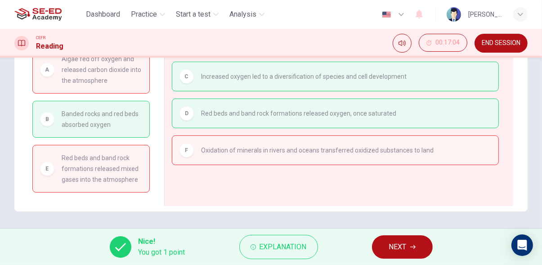
click at [415, 246] on icon "button" at bounding box center [412, 247] width 5 height 4
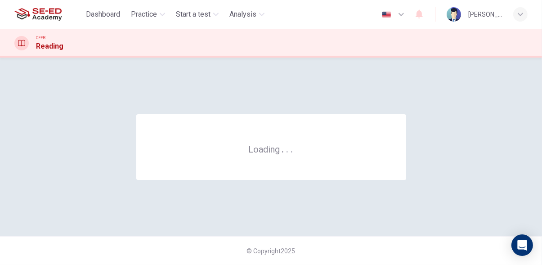
scroll to position [0, 0]
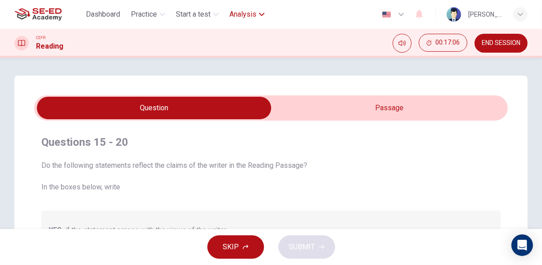
click at [245, 15] on span "Analysis" at bounding box center [243, 14] width 27 height 11
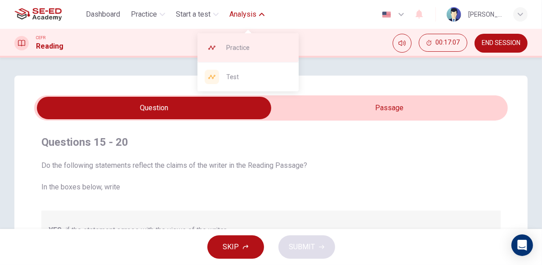
click at [259, 47] on span "Practice" at bounding box center [258, 47] width 65 height 11
